Goal: Information Seeking & Learning: Learn about a topic

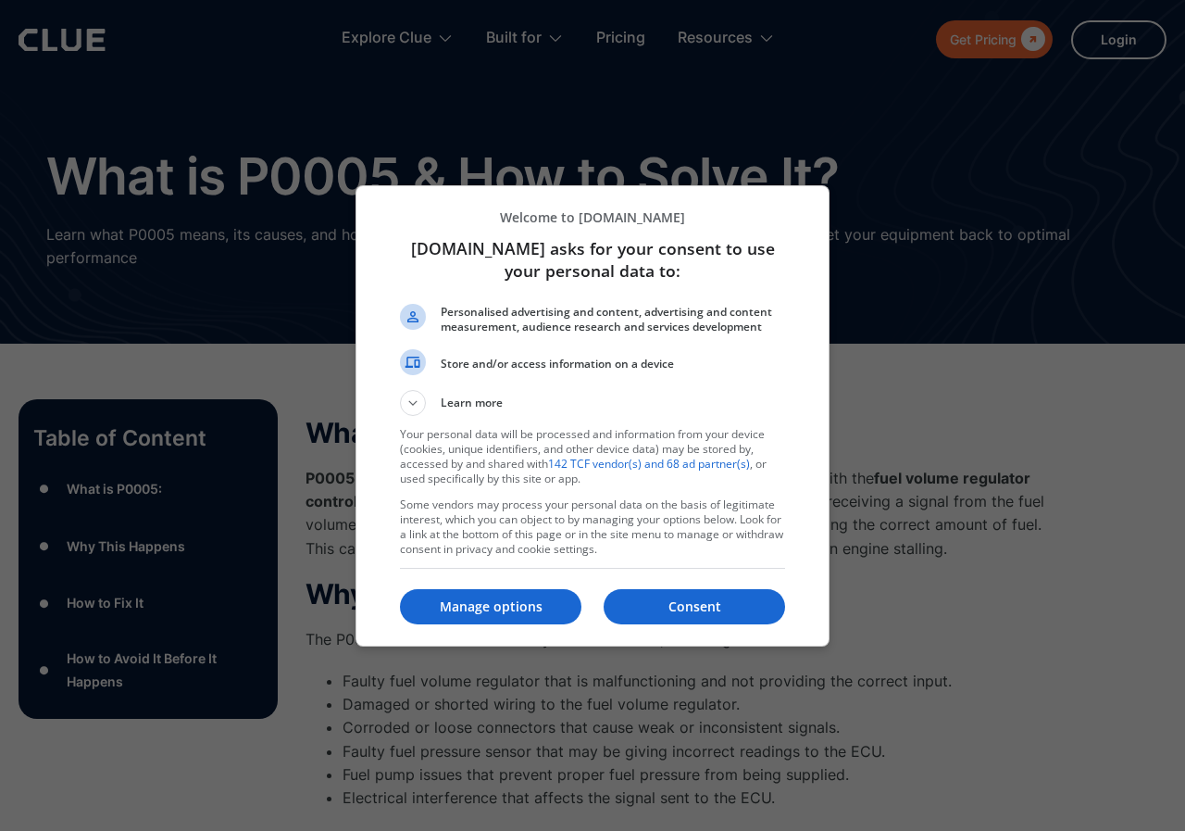
click at [659, 609] on p "Consent" at bounding box center [695, 606] width 182 height 19
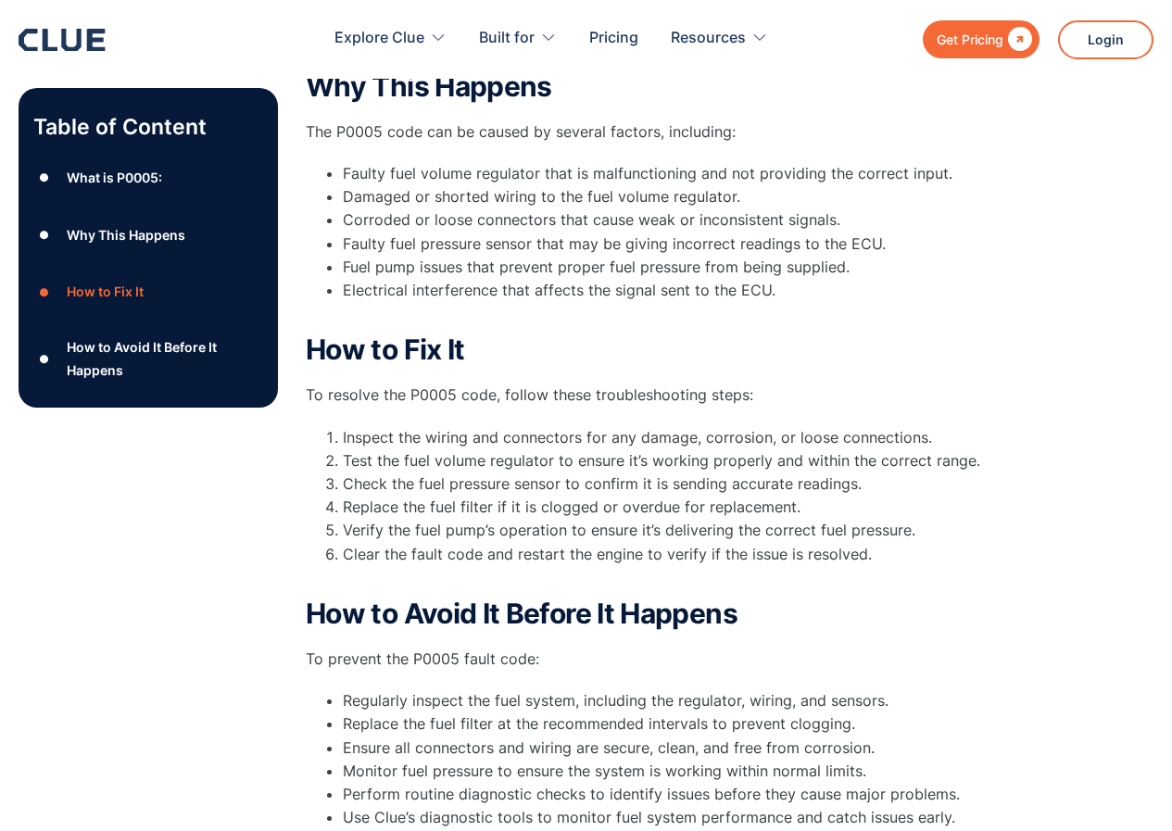
scroll to position [556, 0]
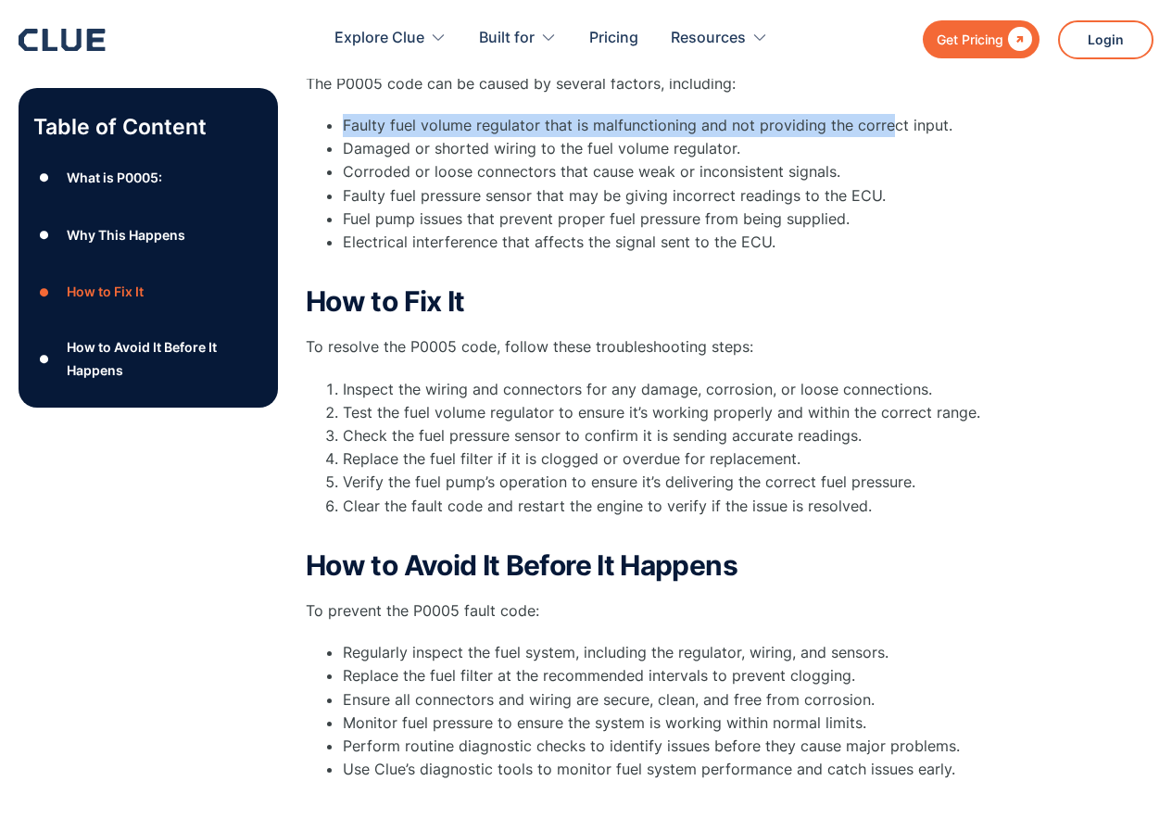
drag, startPoint x: 886, startPoint y: 80, endPoint x: 858, endPoint y: 109, distance: 41.3
click at [874, 111] on div "Why This Happens The P0005 code can be caused by several factors, including: Fa…" at bounding box center [676, 150] width 741 height 255
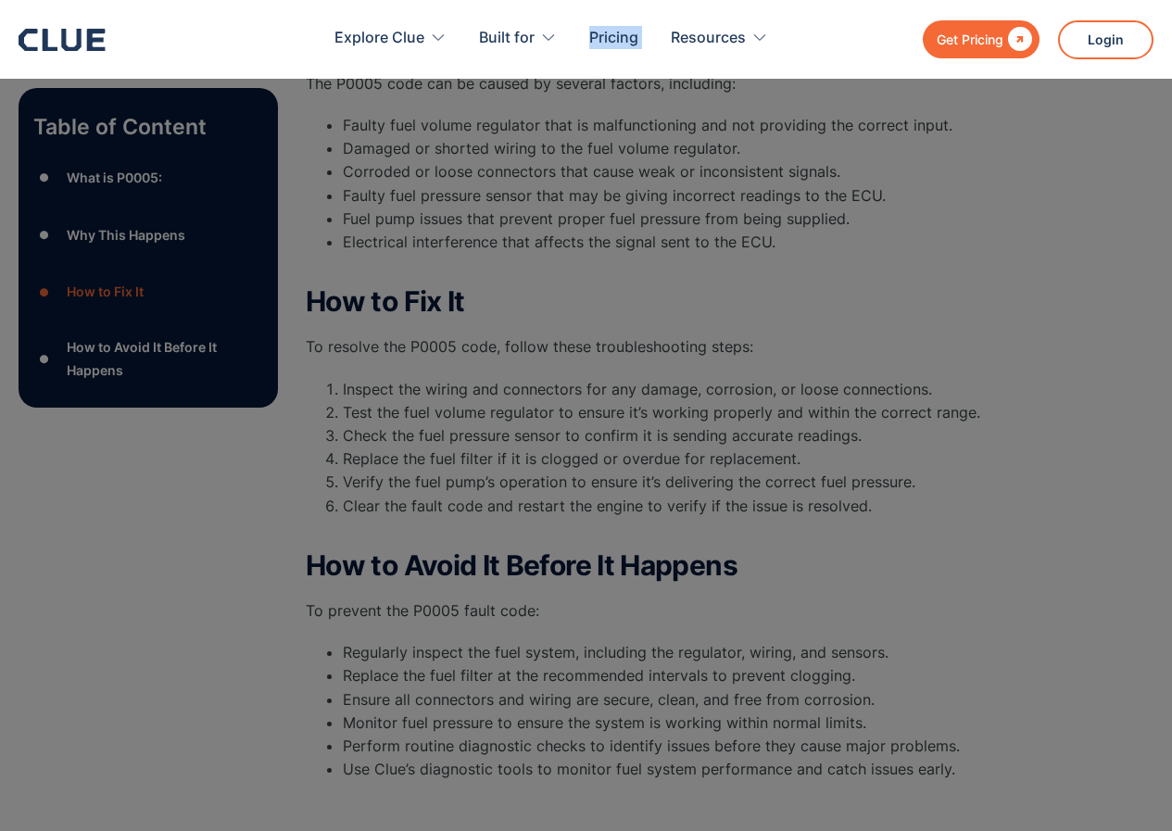
drag, startPoint x: 304, startPoint y: 61, endPoint x: 733, endPoint y: 69, distance: 429.8
click at [733, 69] on div "Explore Clue Solutions Tailored solutions for your construction equipment needs…" at bounding box center [682, 39] width 941 height 79
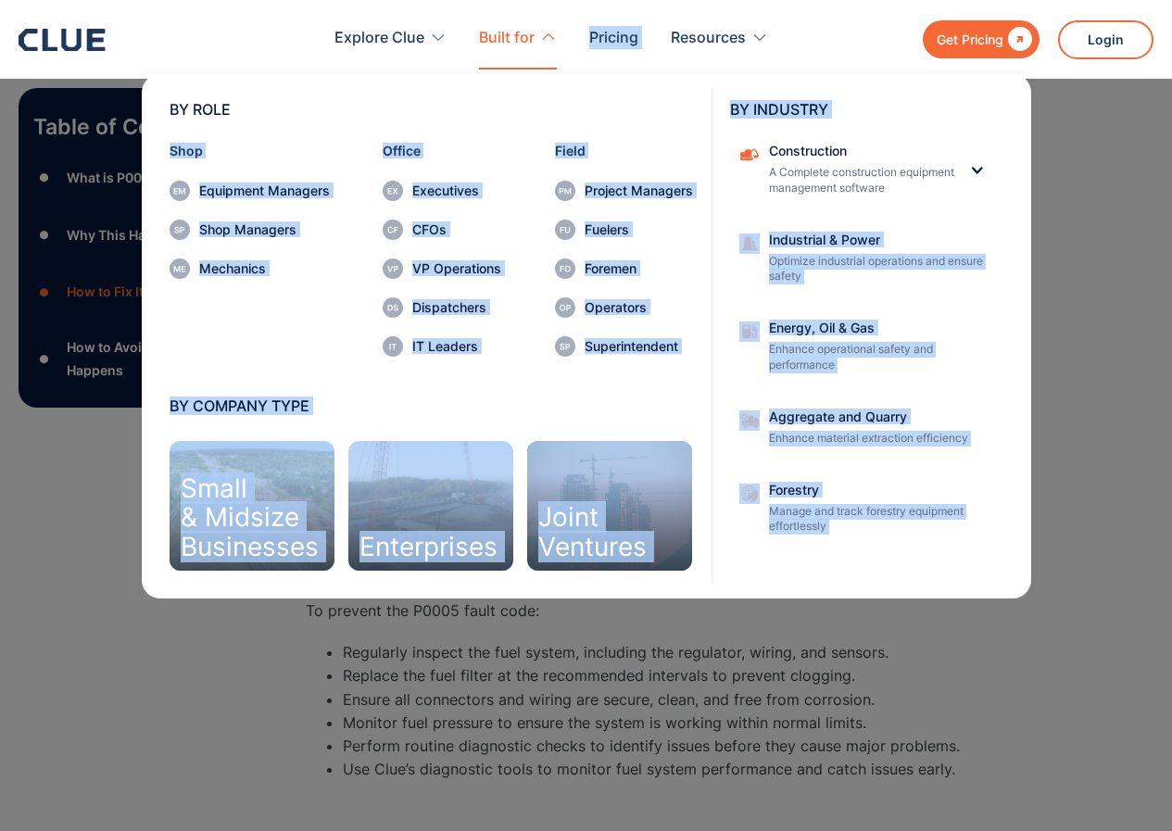
drag, startPoint x: 1011, startPoint y: 204, endPoint x: 535, endPoint y: 76, distance: 492.9
click at [535, 69] on div "Explore Clue Solutions Tailored solutions for your construction equipment needs…" at bounding box center [551, 39] width 678 height 60
click at [87, 539] on nav "BY ROLE Shop Equipment Managers Shop Managers Mechanics Office Executives CFOs …" at bounding box center [586, 333] width 1135 height 529
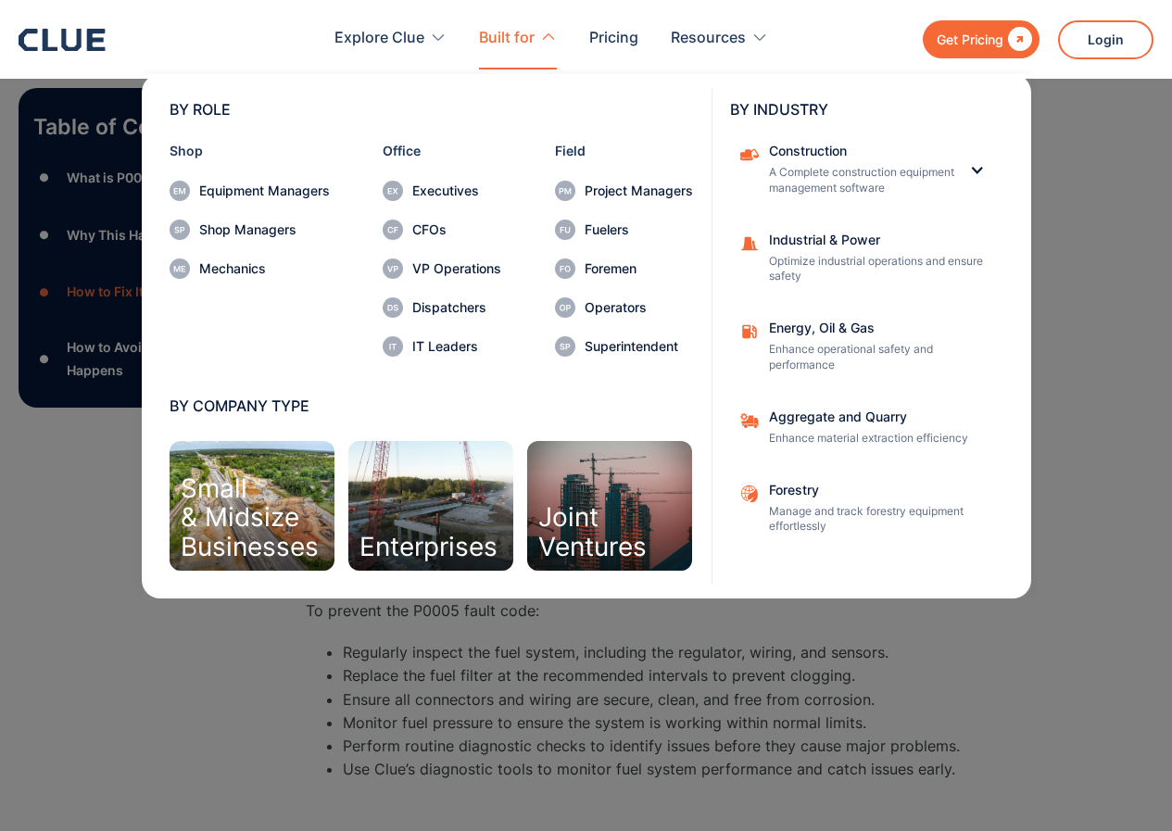
click at [89, 534] on nav "BY ROLE Shop Equipment Managers Shop Managers Mechanics Office Executives CFOs …" at bounding box center [586, 333] width 1135 height 529
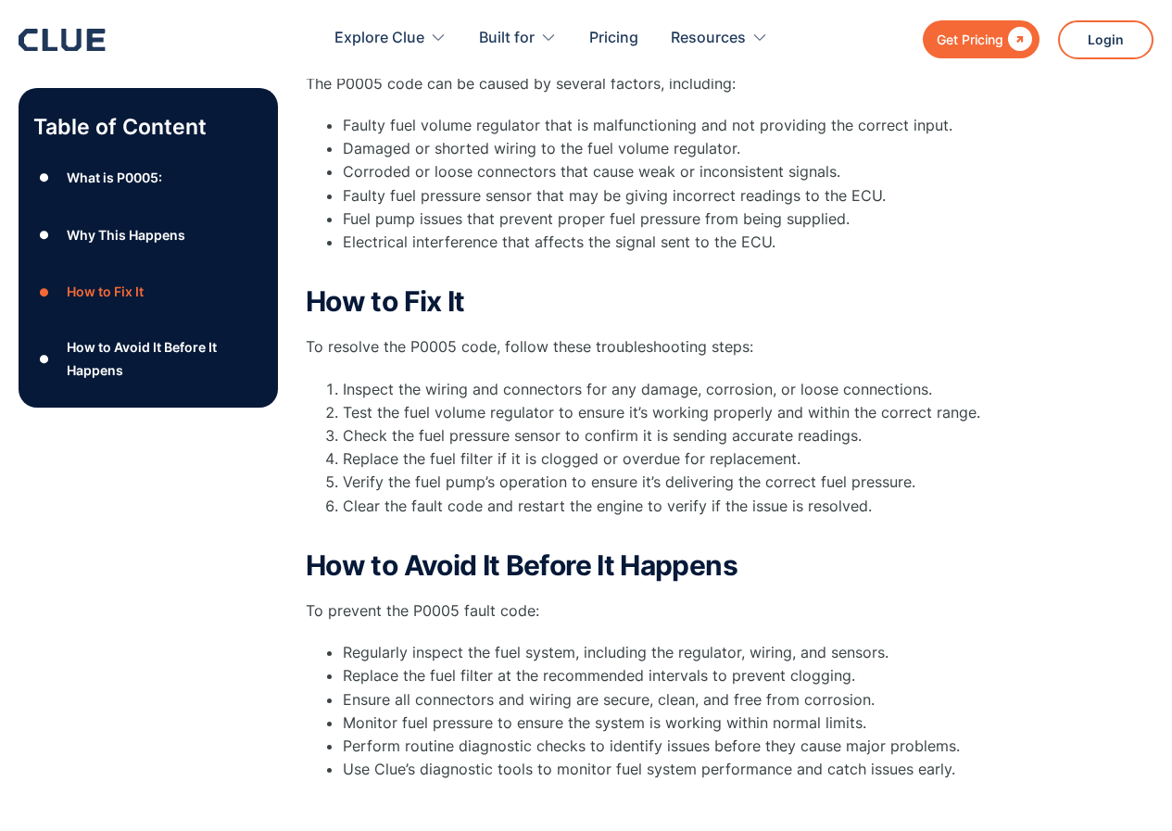
drag, startPoint x: 302, startPoint y: 78, endPoint x: 370, endPoint y: 78, distance: 68.5
click at [370, 78] on div "Explore Clue Solutions Tailored solutions for your construction equipment needs…" at bounding box center [682, 39] width 941 height 79
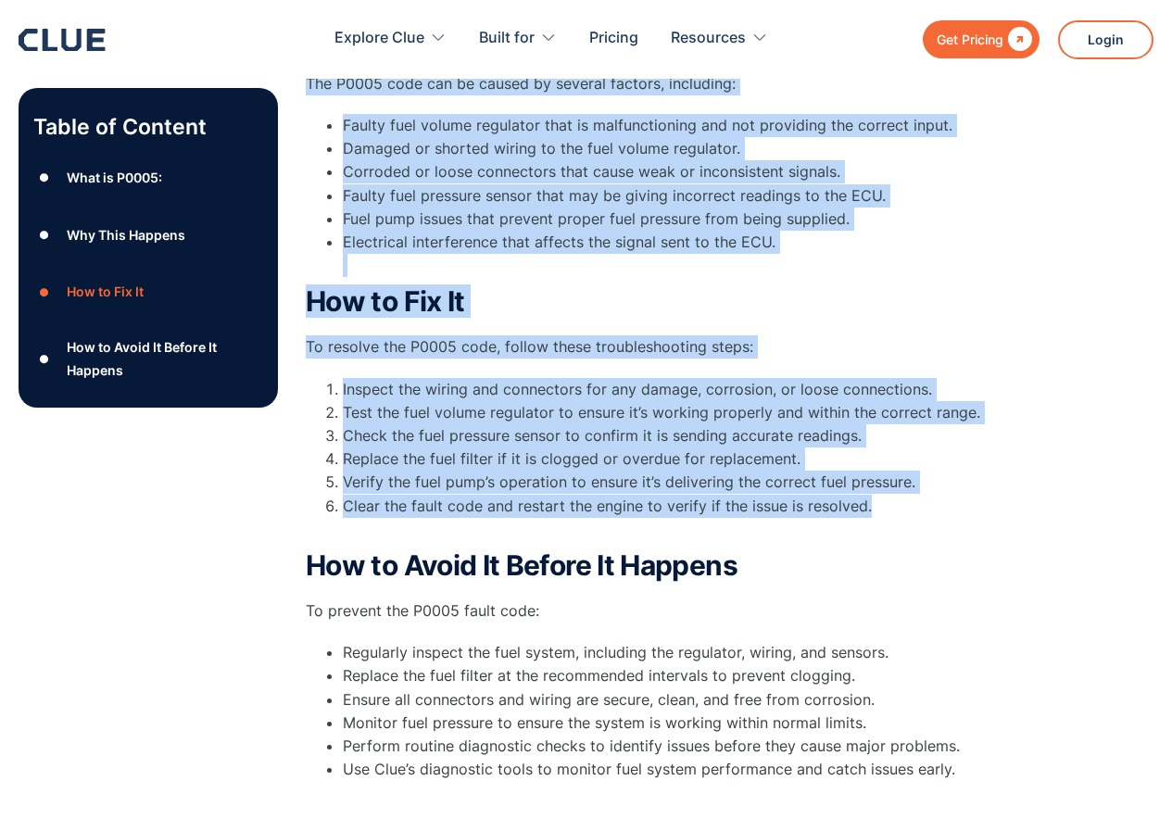
drag, startPoint x: 308, startPoint y: 82, endPoint x: 911, endPoint y: 504, distance: 735.6
click at [911, 504] on div "What is P0005: P0005 is a generic diagnostic trouble code ( DTC ) that indicate…" at bounding box center [676, 326] width 741 height 928
